Goal: Information Seeking & Learning: Find specific fact

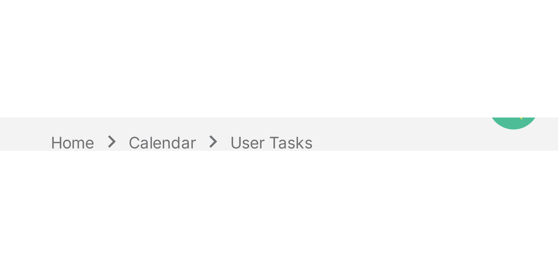
scroll to position [28, 0]
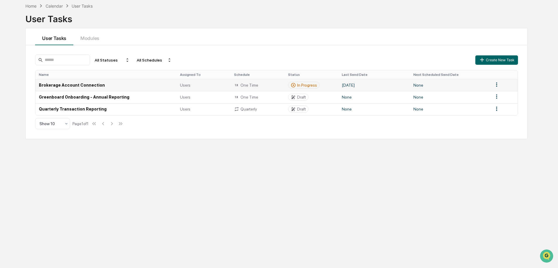
click at [94, 85] on td "Brokerage Account Connection" at bounding box center [105, 85] width 141 height 12
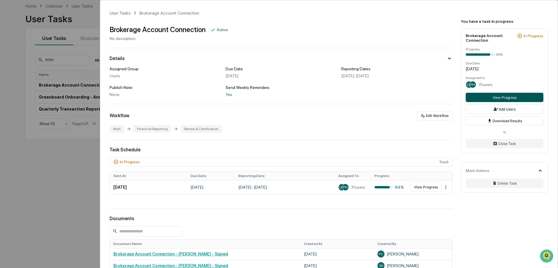
click at [371, 97] on button "View Progress" at bounding box center [505, 97] width 78 height 9
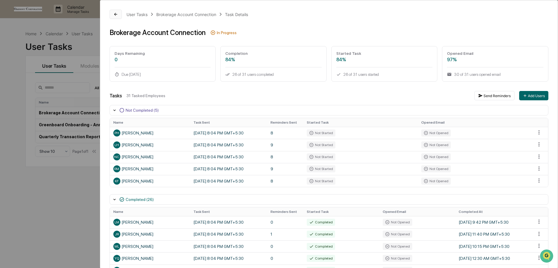
click at [116, 16] on icon at bounding box center [115, 14] width 5 height 5
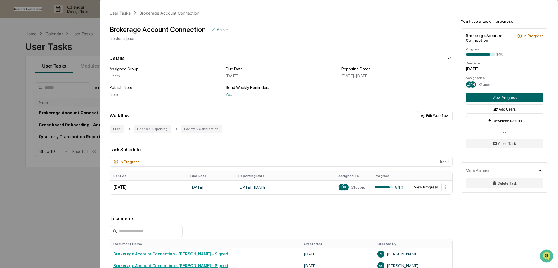
click at [53, 163] on div "User Tasks Brokerage Account Connection Brokerage Account Connection Active No …" at bounding box center [279, 134] width 558 height 268
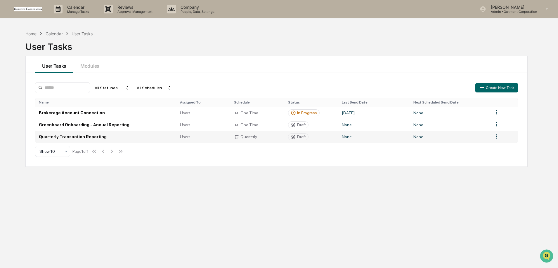
click at [59, 137] on td "Quarterly Transaction Reporting" at bounding box center [105, 137] width 141 height 12
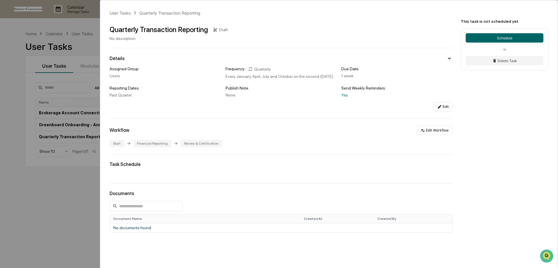
click at [63, 163] on div "User Tasks Quarterly Transaction Reporting Quarterly Transaction Reporting Draf…" at bounding box center [279, 134] width 558 height 268
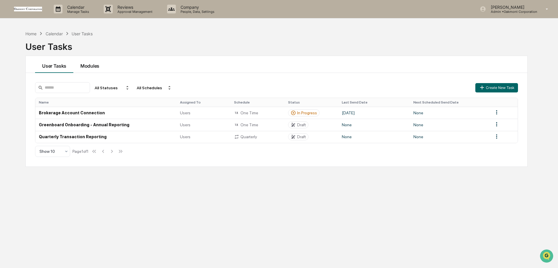
click at [98, 68] on button "Modules" at bounding box center [89, 64] width 33 height 17
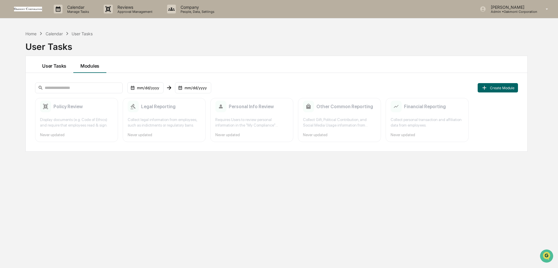
click at [53, 67] on button "User Tasks" at bounding box center [54, 64] width 38 height 17
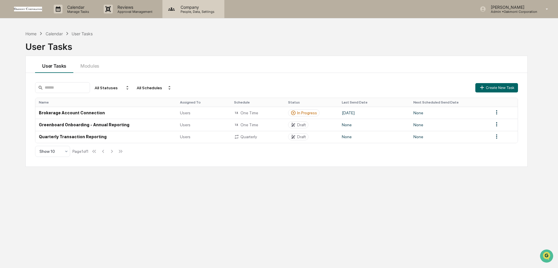
click at [201, 10] on p "People, Data, Settings" at bounding box center [196, 12] width 41 height 4
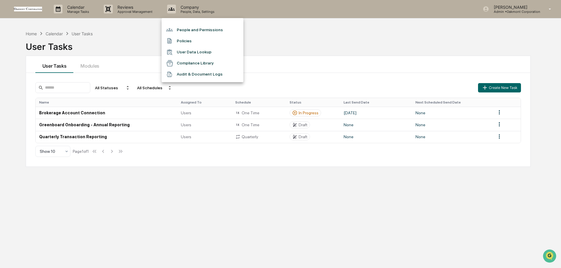
click at [200, 54] on li "User Data Lookup" at bounding box center [203, 52] width 82 height 11
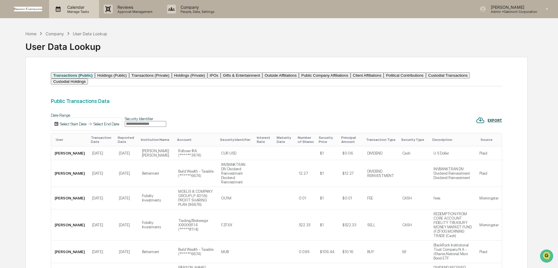
click at [76, 5] on p "Calendar" at bounding box center [76, 7] width 29 height 5
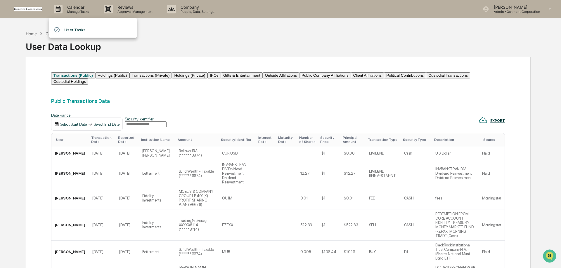
click at [74, 29] on li "User Tasks" at bounding box center [93, 29] width 88 height 11
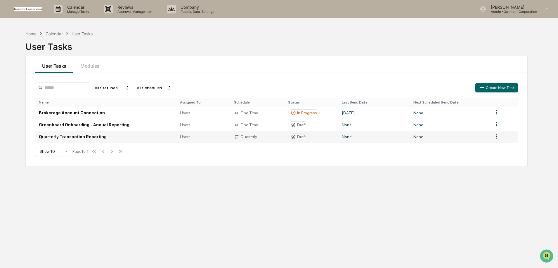
click at [252, 135] on div "Quarterly" at bounding box center [257, 136] width 47 height 5
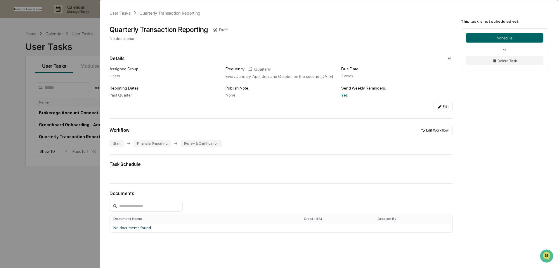
scroll to position [25, 0]
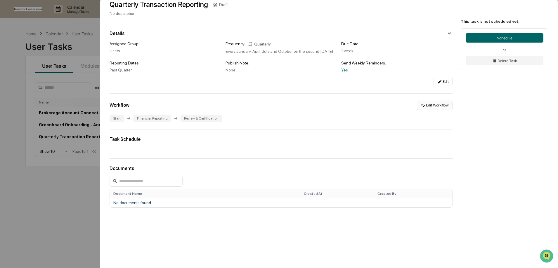
click at [371, 103] on button "Edit Workflow" at bounding box center [435, 105] width 36 height 9
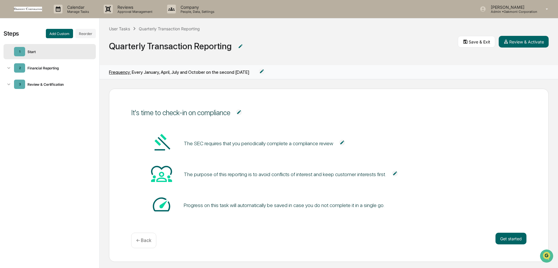
scroll to position [3, 0]
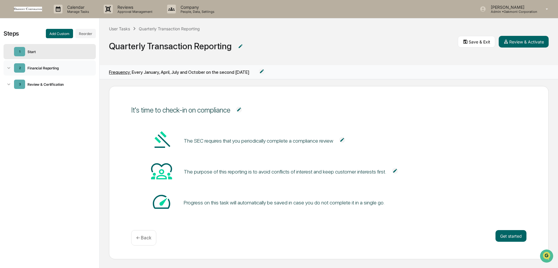
click at [50, 70] on div "Financial Reporting" at bounding box center [58, 68] width 66 height 4
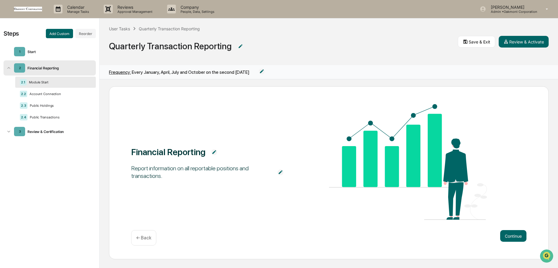
scroll to position [0, 0]
click at [371, 163] on button "Continue" at bounding box center [513, 236] width 26 height 12
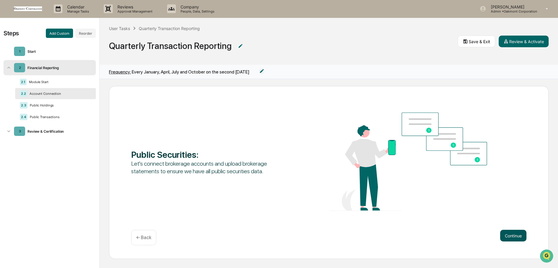
click at [371, 163] on button "Continue" at bounding box center [513, 236] width 26 height 12
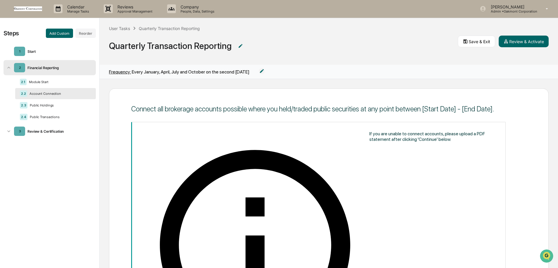
scroll to position [32, 0]
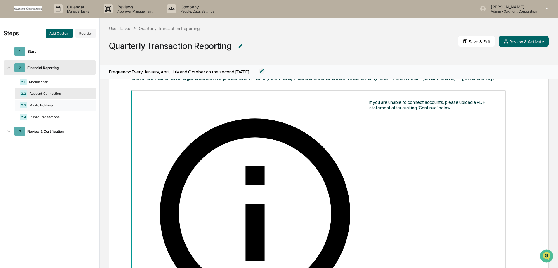
click at [54, 105] on div "Public Holdings" at bounding box center [57, 105] width 61 height 4
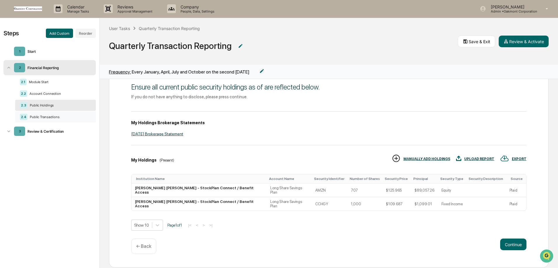
click at [52, 117] on div "Public Transactions" at bounding box center [57, 117] width 61 height 4
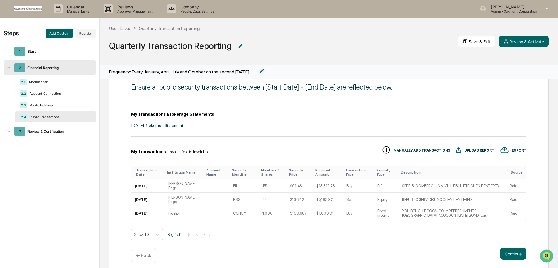
scroll to position [31, 0]
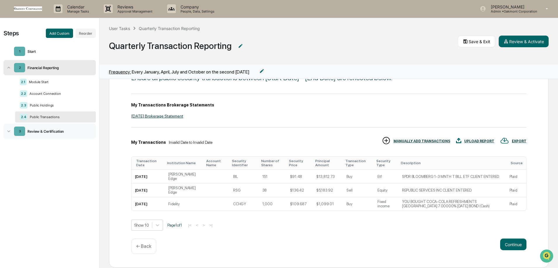
click at [51, 134] on div "Review & Certification" at bounding box center [58, 131] width 66 height 4
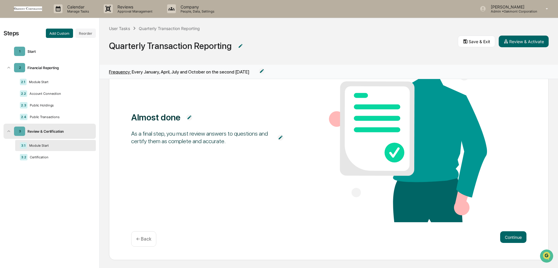
scroll to position [0, 0]
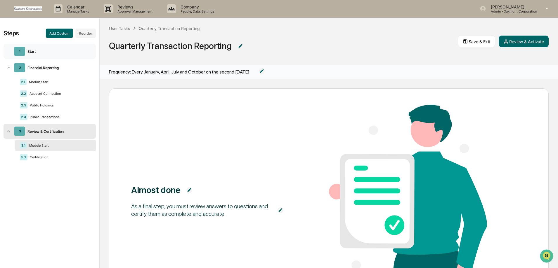
click at [45, 51] on div "Start" at bounding box center [58, 51] width 66 height 4
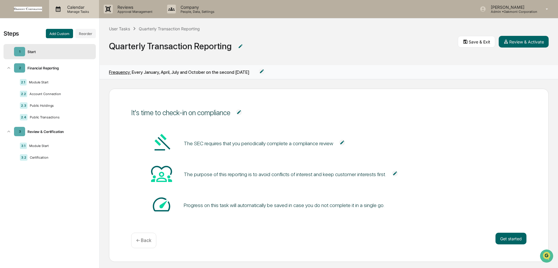
click at [69, 9] on p "Calendar" at bounding box center [76, 7] width 29 height 5
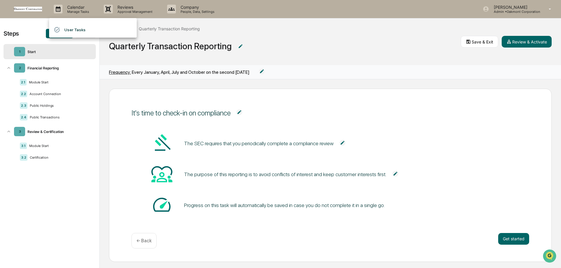
click at [73, 28] on li "User Tasks" at bounding box center [93, 29] width 88 height 11
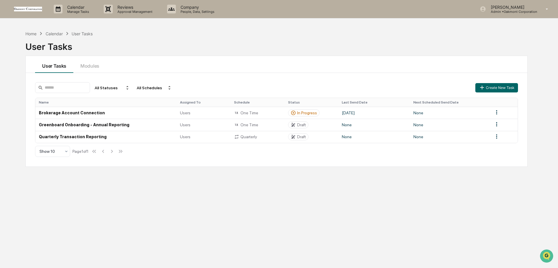
click at [279, 163] on div "Home Calendar User Tasks User Tasks User Tasks Modules All Statuses All Schedul…" at bounding box center [277, 162] width 520 height 268
click at [65, 115] on td "Brokerage Account Connection" at bounding box center [105, 113] width 141 height 12
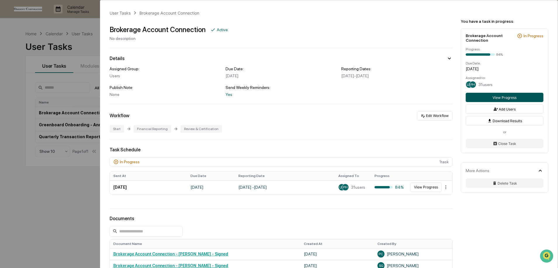
click at [371, 100] on button "View Progress" at bounding box center [505, 97] width 78 height 9
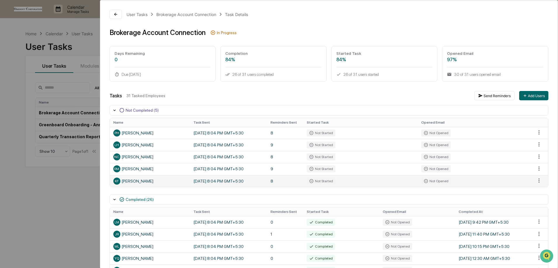
drag, startPoint x: 154, startPoint y: 184, endPoint x: 146, endPoint y: 179, distance: 9.4
click at [146, 163] on div "KF Katerina Funduki" at bounding box center [149, 181] width 73 height 7
click at [92, 163] on div "User Tasks Brokerage Account Connection Task Details Brokerage Account Connecti…" at bounding box center [279, 134] width 558 height 268
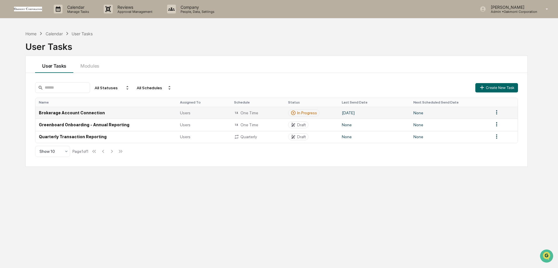
click at [91, 114] on td "Brokerage Account Connection" at bounding box center [105, 113] width 141 height 12
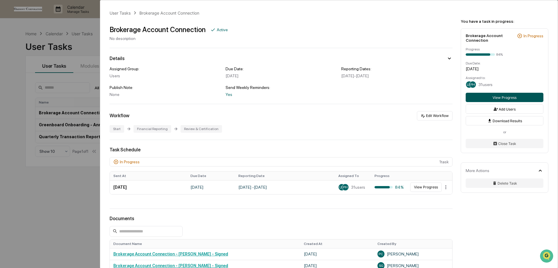
click at [371, 98] on button "View Progress" at bounding box center [505, 97] width 78 height 9
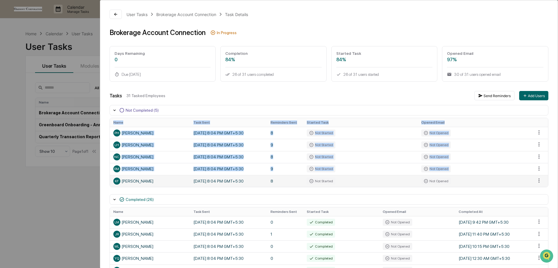
drag, startPoint x: 107, startPoint y: 130, endPoint x: 151, endPoint y: 182, distance: 67.8
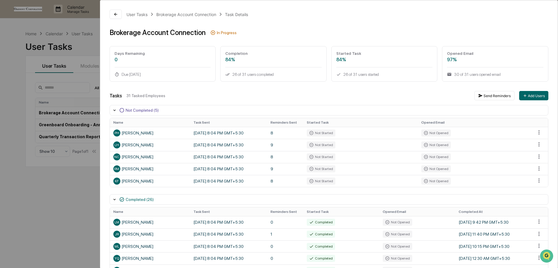
click at [65, 163] on div "User Tasks Brokerage Account Connection Task Details Brokerage Account Connecti…" at bounding box center [279, 134] width 558 height 268
drag, startPoint x: 153, startPoint y: 180, endPoint x: 148, endPoint y: 181, distance: 5.0
click at [148, 163] on div "KF Katerina Funduki" at bounding box center [149, 181] width 73 height 7
drag, startPoint x: 152, startPoint y: 181, endPoint x: 147, endPoint y: 181, distance: 4.4
click at [150, 163] on div "KF Katerina Funduki" at bounding box center [149, 181] width 73 height 7
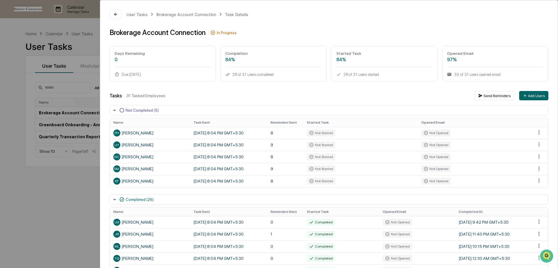
copy div "[PERSON_NAME]"
drag, startPoint x: 148, startPoint y: 133, endPoint x: 143, endPoint y: 133, distance: 5.9
click at [143, 133] on div "PH [PERSON_NAME]" at bounding box center [149, 133] width 73 height 7
click at [138, 134] on div "PH [PERSON_NAME]" at bounding box center [149, 133] width 73 height 7
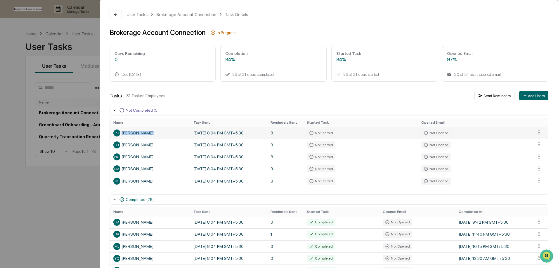
click at [138, 134] on div "PH [PERSON_NAME]" at bounding box center [149, 133] width 73 height 7
copy div "[PERSON_NAME]"
drag, startPoint x: 158, startPoint y: 147, endPoint x: 150, endPoint y: 146, distance: 8.2
click at [150, 146] on div "LH [PERSON_NAME]" at bounding box center [149, 145] width 73 height 7
copy div "[PERSON_NAME]"
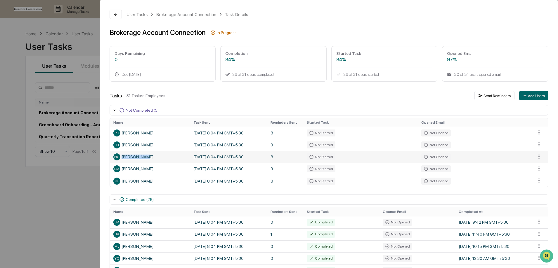
click at [143, 157] on div "NC [PERSON_NAME]" at bounding box center [149, 157] width 73 height 7
copy div "[PERSON_NAME]"
drag, startPoint x: 122, startPoint y: 169, endPoint x: 145, endPoint y: 169, distance: 22.8
click at [145, 163] on div "RM [PERSON_NAME]" at bounding box center [149, 169] width 73 height 7
click at [143, 163] on div "RM [PERSON_NAME]" at bounding box center [149, 169] width 73 height 7
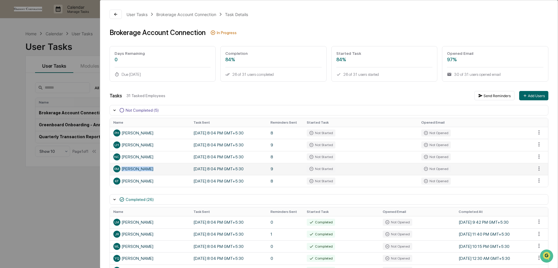
click at [143, 163] on div "RM [PERSON_NAME]" at bounding box center [149, 169] width 73 height 7
copy div "[PERSON_NAME]"
click at [118, 13] on button at bounding box center [116, 14] width 12 height 9
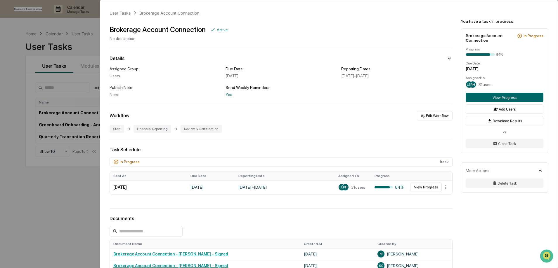
click at [25, 163] on div "User Tasks Brokerage Account Connection Brokerage Account Connection Active No …" at bounding box center [279, 134] width 558 height 268
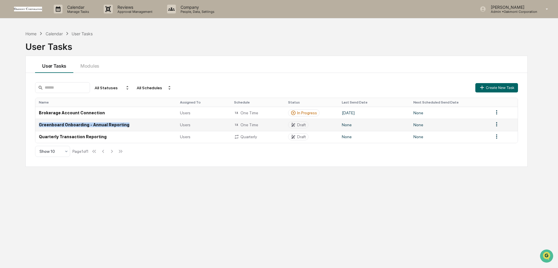
drag, startPoint x: 35, startPoint y: 123, endPoint x: 119, endPoint y: 126, distance: 83.9
click at [119, 126] on td "Greenboard Onboarding - Annual Reporting" at bounding box center [105, 125] width 141 height 12
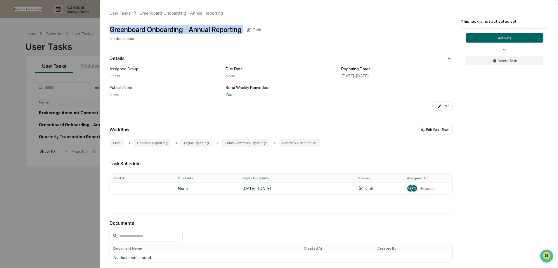
drag, startPoint x: 107, startPoint y: 27, endPoint x: 248, endPoint y: 34, distance: 140.9
click at [248, 34] on div "User Tasks Greenboard Onboarding - Annual Reporting Greenboard Onboarding - Ann…" at bounding box center [328, 161] width 457 height 323
copy div "Greenboard Onboarding - Annual Reporting"
click at [46, 163] on div "User Tasks Greenboard Onboarding - Annual Reporting Greenboard Onboarding - Ann…" at bounding box center [279, 134] width 558 height 268
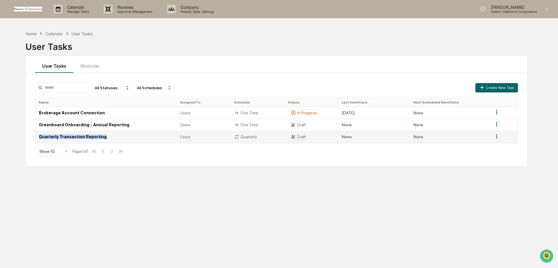
drag, startPoint x: 112, startPoint y: 139, endPoint x: 39, endPoint y: 138, distance: 72.7
click at [39, 138] on td "Quarterly Transaction Reporting" at bounding box center [105, 137] width 141 height 12
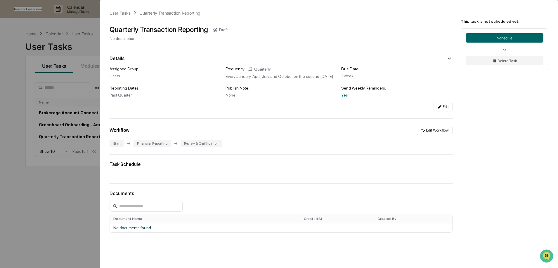
click at [184, 31] on div "Quarterly Transaction Reporting" at bounding box center [159, 29] width 98 height 8
copy div "Quarterly Transaction Reporting"
click at [29, 163] on div "User Tasks Quarterly Transaction Reporting Quarterly Transaction Reporting Draf…" at bounding box center [279, 134] width 558 height 268
